Goal: Find specific page/section: Find specific page/section

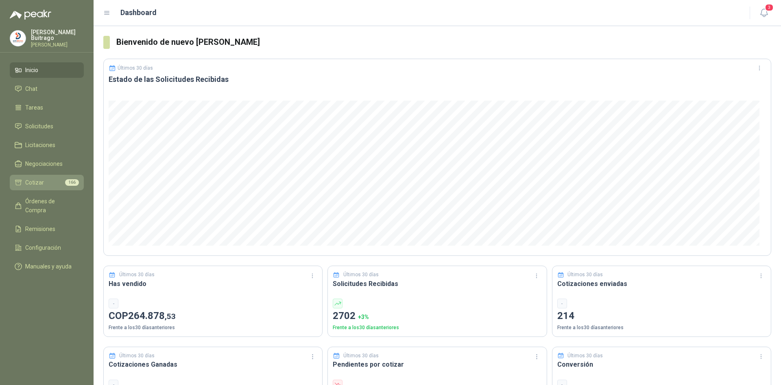
click at [57, 178] on li "Cotizar 166" at bounding box center [47, 182] width 64 height 9
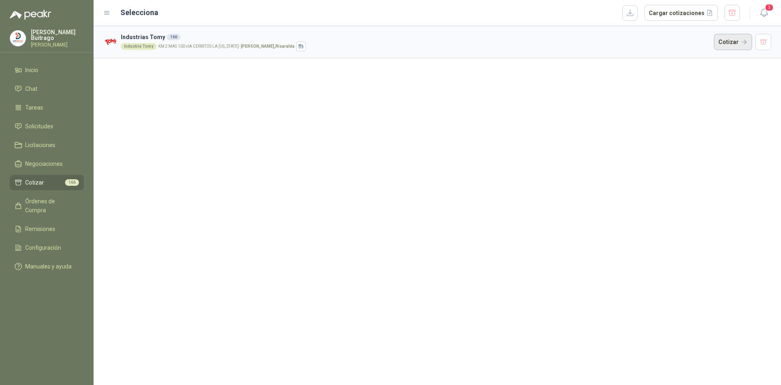
click at [738, 39] on button "Cotizar" at bounding box center [733, 42] width 38 height 16
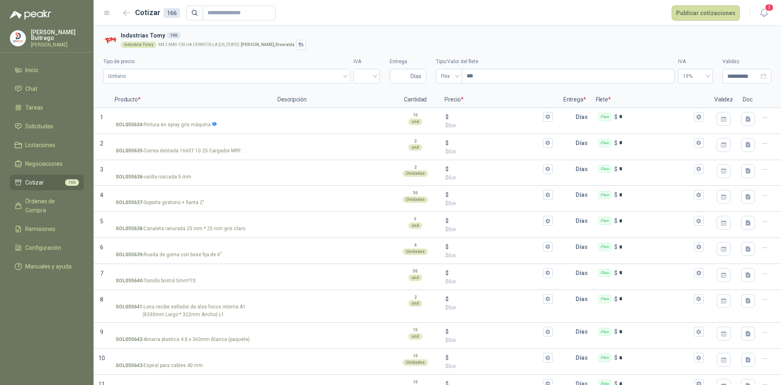
scroll to position [4139, 0]
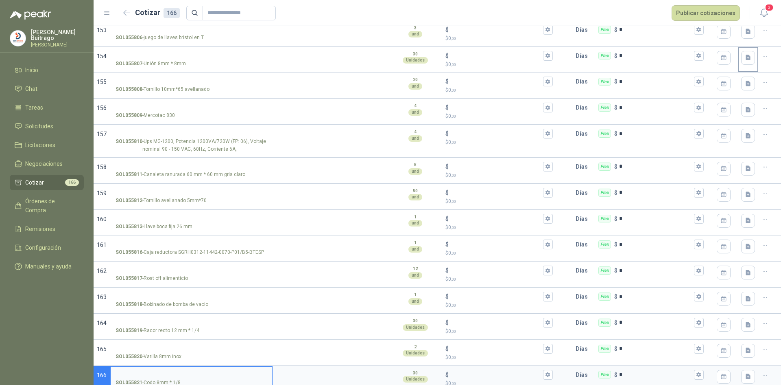
click at [129, 14] on icon "button" at bounding box center [126, 13] width 7 height 6
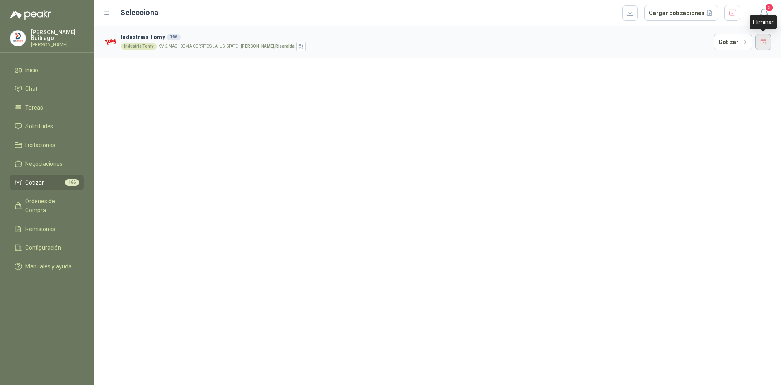
click at [762, 41] on button "button" at bounding box center [764, 42] width 16 height 16
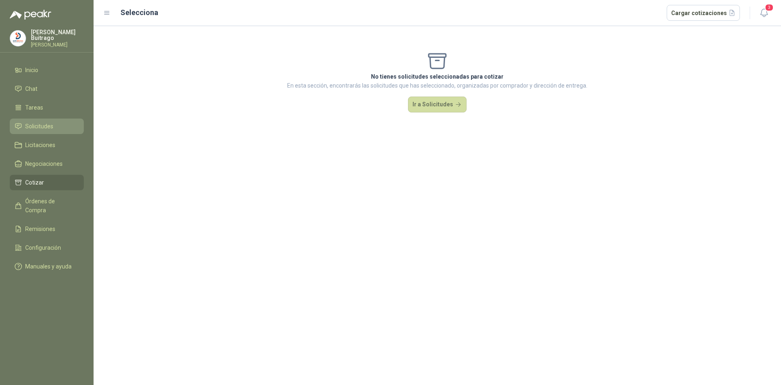
click at [56, 124] on li "Solicitudes" at bounding box center [47, 126] width 64 height 9
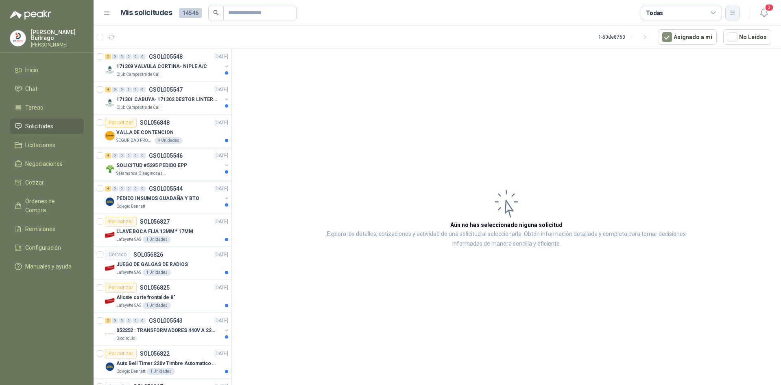
click at [730, 15] on icon "button" at bounding box center [733, 12] width 7 height 7
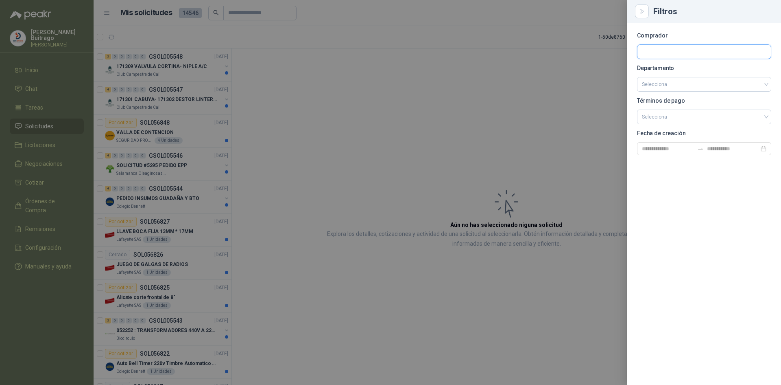
click at [651, 48] on input "text" at bounding box center [704, 52] width 133 height 14
type input "*********"
click at [710, 71] on div "Lafayette SAS NIT : 860001965" at bounding box center [704, 71] width 120 height 9
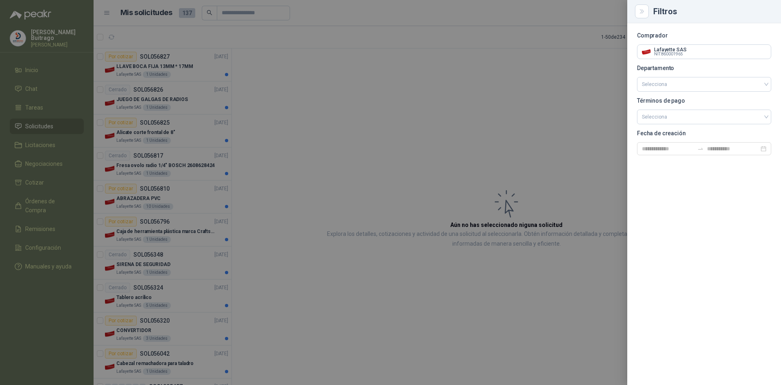
click at [361, 169] on div at bounding box center [390, 192] width 781 height 385
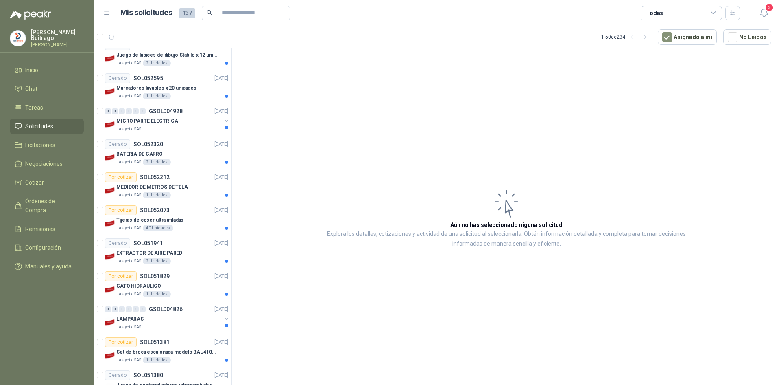
scroll to position [1087, 0]
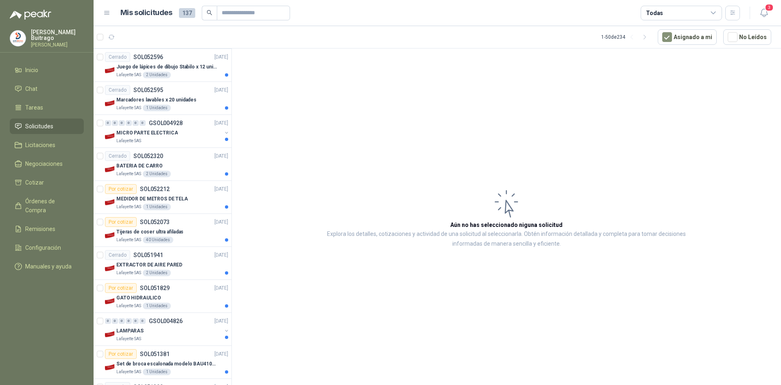
drag, startPoint x: 236, startPoint y: 331, endPoint x: 236, endPoint y: 325, distance: 6.1
click at [236, 325] on article "Aún no has seleccionado niguna solicitud Explora los detalles, cotizaciones y a…" at bounding box center [506, 217] width 549 height 339
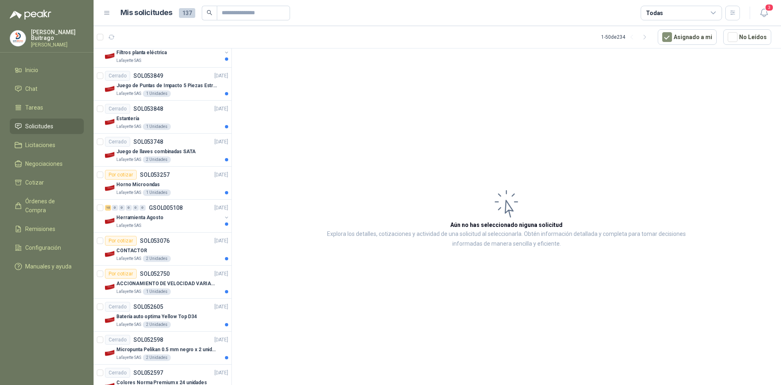
scroll to position [737, 0]
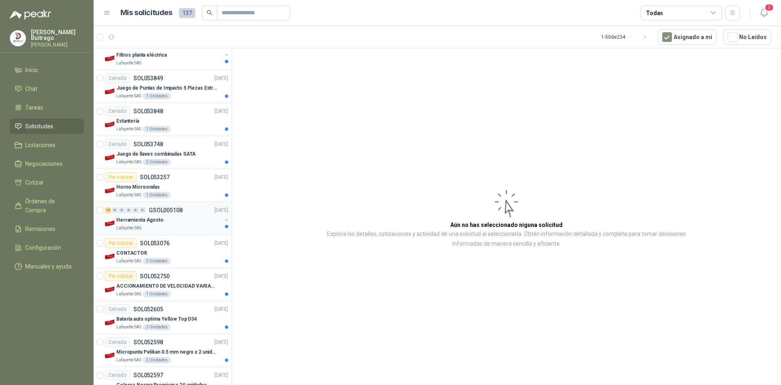
click at [155, 209] on p "GSOL005108" at bounding box center [166, 210] width 34 height 6
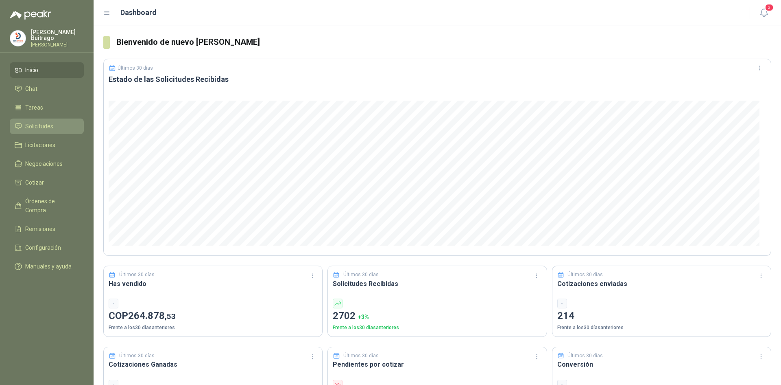
click at [51, 126] on span "Solicitudes" at bounding box center [39, 126] width 28 height 9
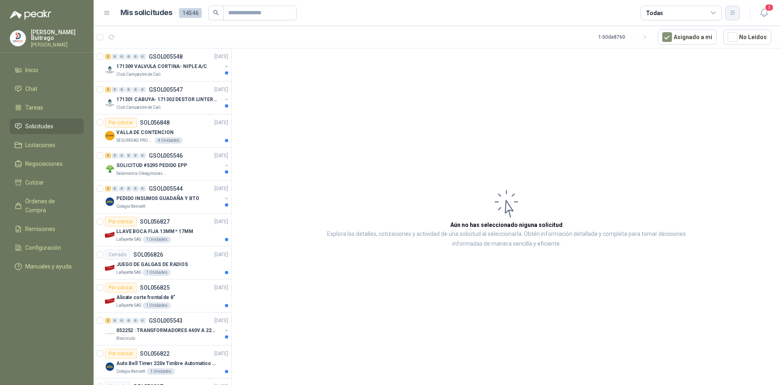
click at [734, 17] on button "button" at bounding box center [733, 13] width 15 height 15
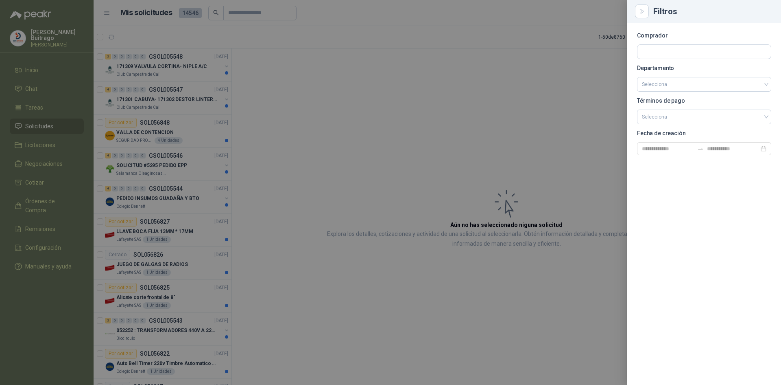
click at [666, 64] on section "Comprador Departamento Selecciona Términos de pago Selecciona Fecha de creación" at bounding box center [704, 94] width 134 height 122
click at [656, 52] on input "text" at bounding box center [704, 52] width 133 height 14
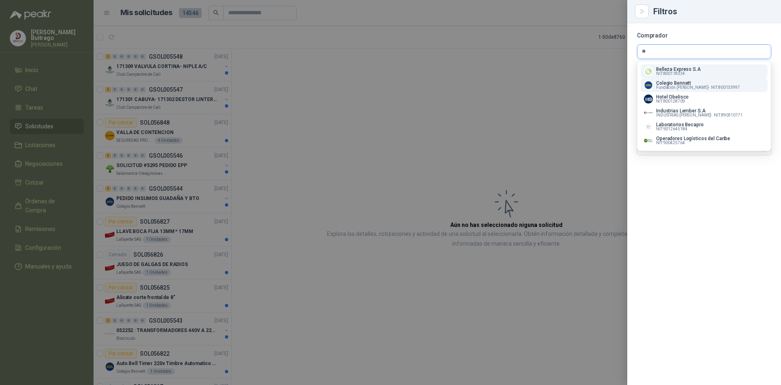
type input "**"
click at [711, 89] on span "NIT : 800133997" at bounding box center [725, 87] width 29 height 4
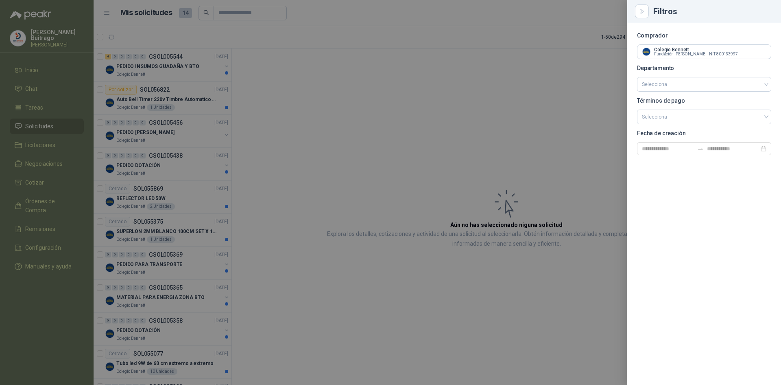
click at [394, 177] on div at bounding box center [390, 192] width 781 height 385
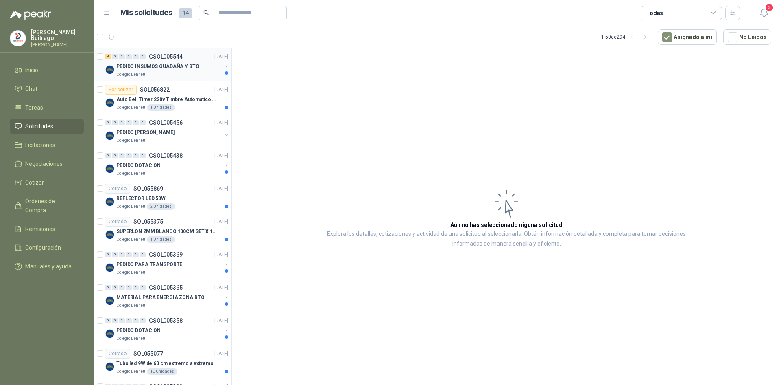
click at [129, 66] on p "PEDIDO INSUMOS GUADAÑA Y BTO" at bounding box center [157, 67] width 83 height 8
